Goal: Obtain resource: Download file/media

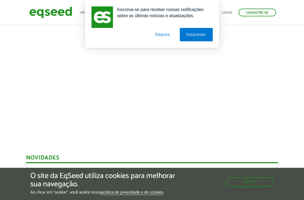
scroll to position [213, 0]
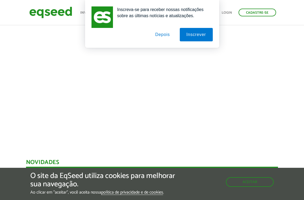
click at [161, 37] on button "Depois" at bounding box center [162, 34] width 28 height 13
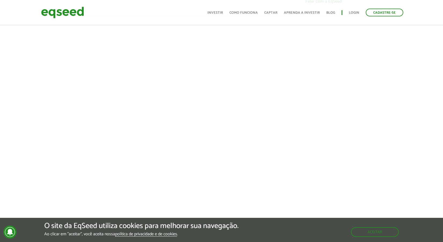
scroll to position [180, 0]
click at [304, 17] on div "Cadastre-se Toggle navigation Toggle navigation Início Investir Como funciona C…" at bounding box center [221, 12] width 443 height 14
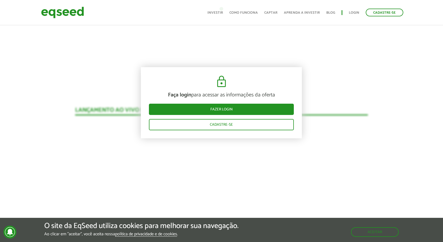
scroll to position [477, 0]
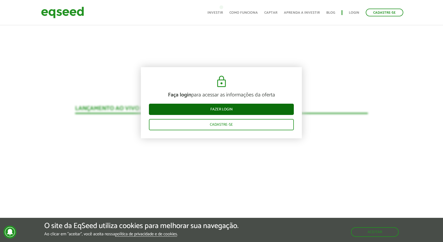
click at [266, 109] on link "Fazer login" at bounding box center [221, 109] width 145 height 11
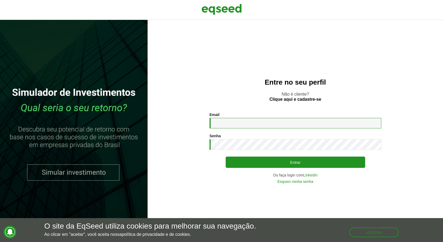
type input "**********"
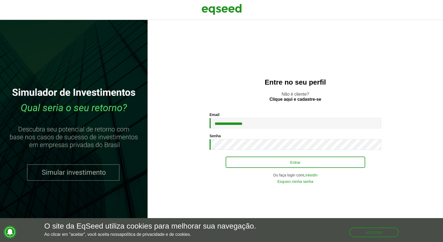
click at [292, 161] on button "Entrar" at bounding box center [296, 161] width 140 height 11
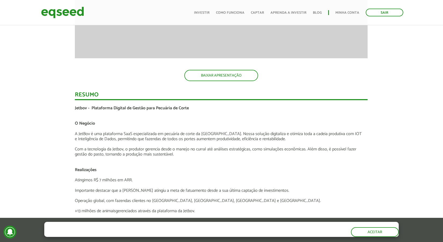
scroll to position [835, 0]
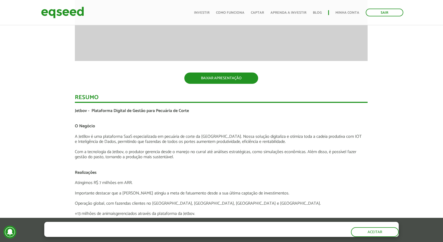
click at [246, 79] on link "BAIXAR APRESENTAÇÃO" at bounding box center [221, 77] width 74 height 11
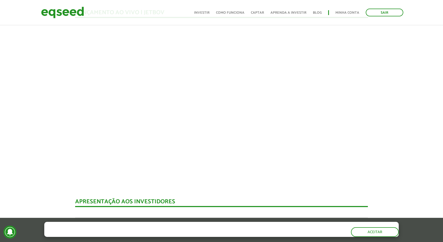
scroll to position [492, 0]
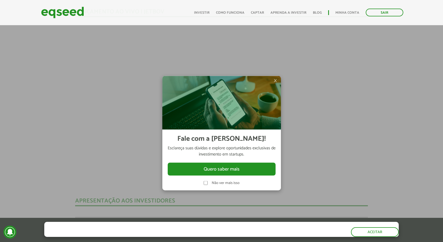
click at [277, 79] on span "×" at bounding box center [275, 80] width 3 height 6
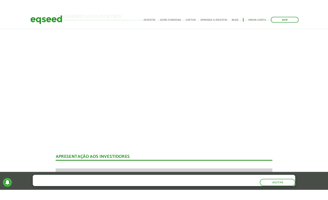
scroll to position [494, 0]
